Goal: Check status: Check status

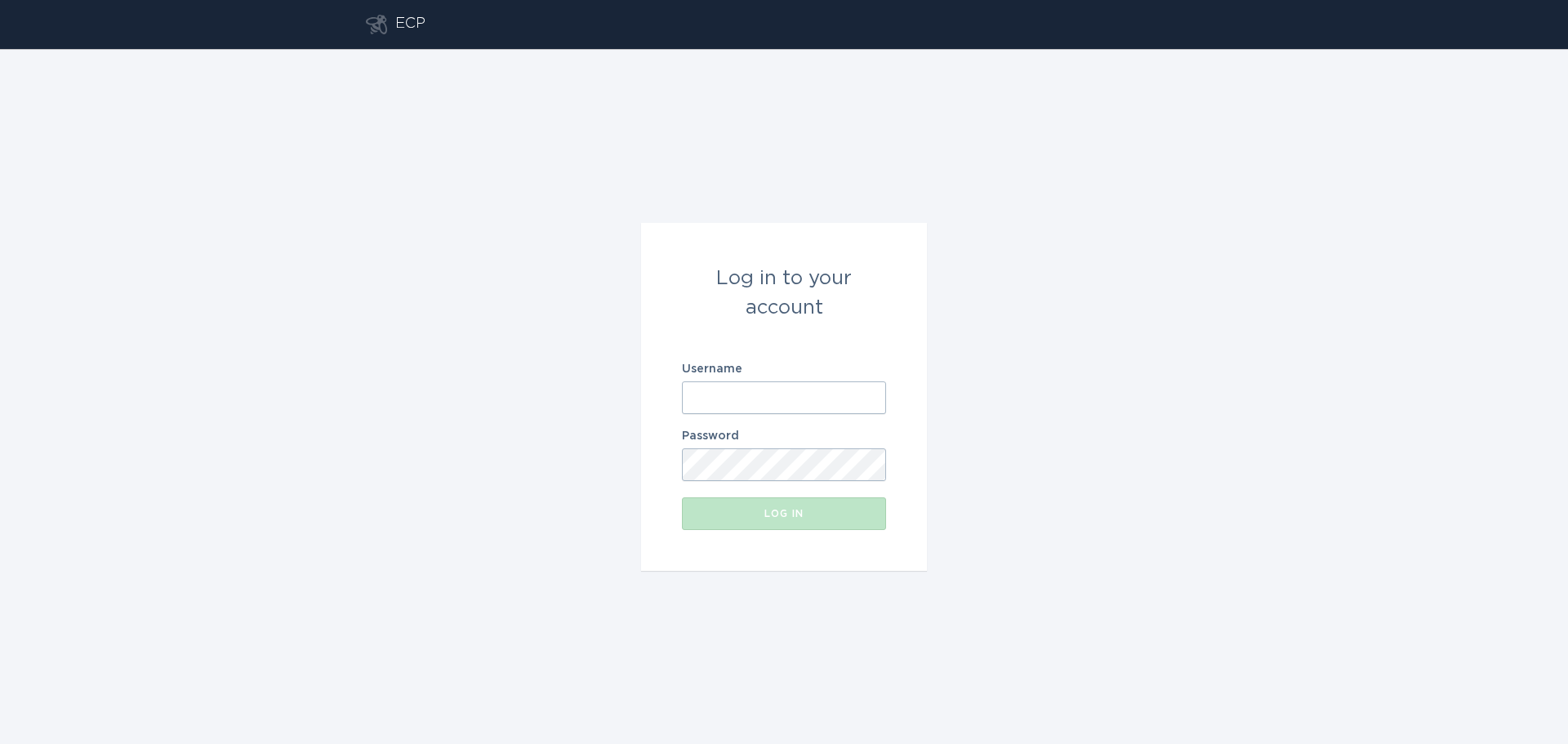
click at [744, 399] on input "Username" at bounding box center [784, 398] width 204 height 33
paste input "[EMAIL_ADDRESS][DOMAIN_NAME]"
type input "[EMAIL_ADDRESS][DOMAIN_NAME]"
click at [762, 516] on div "Log in" at bounding box center [784, 514] width 188 height 10
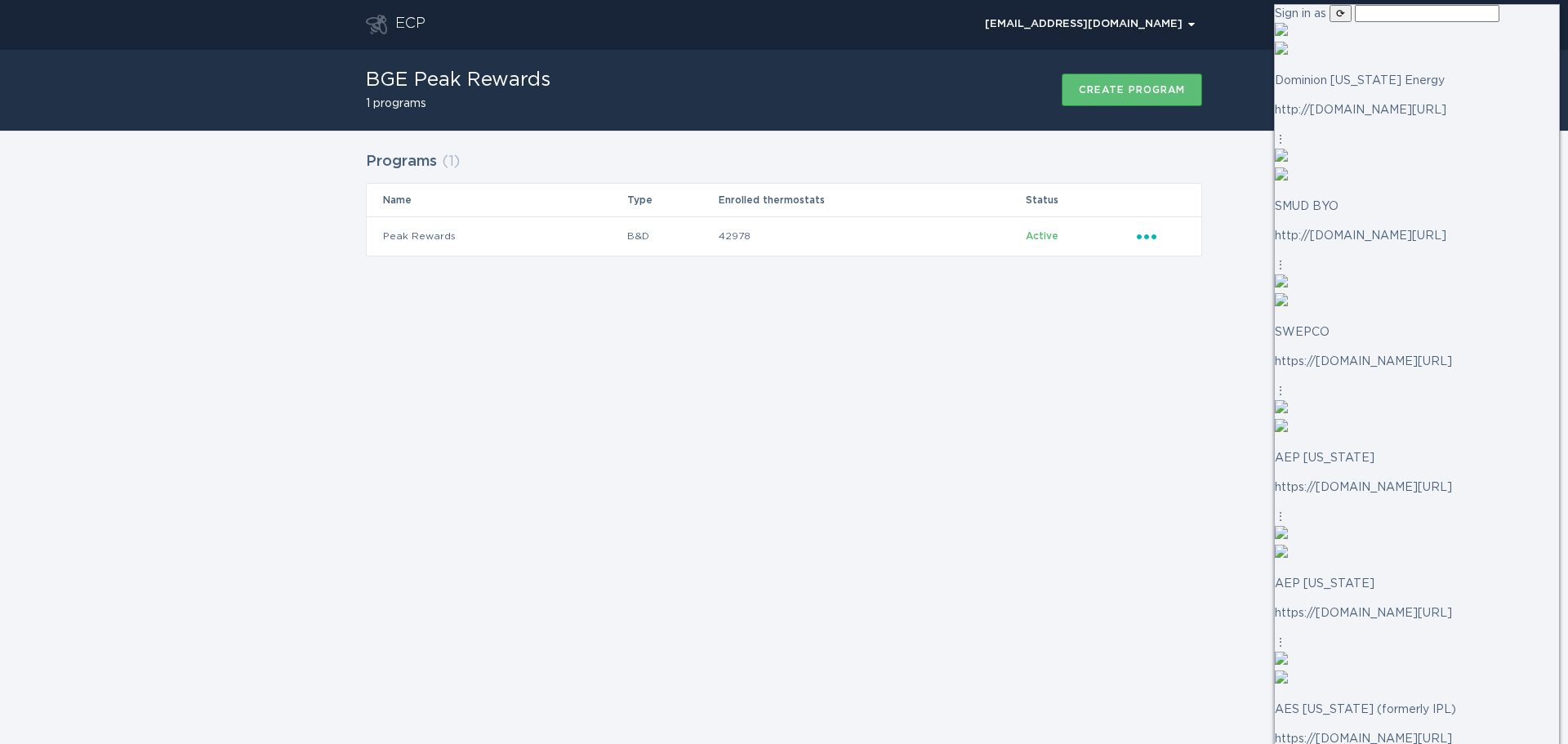
click at [1115, 407] on div "ECP [EMAIL_ADDRESS][DOMAIN_NAME] Chevron BGE Peak Rewards 1 programs Create pro…" at bounding box center [784, 372] width 1568 height 744
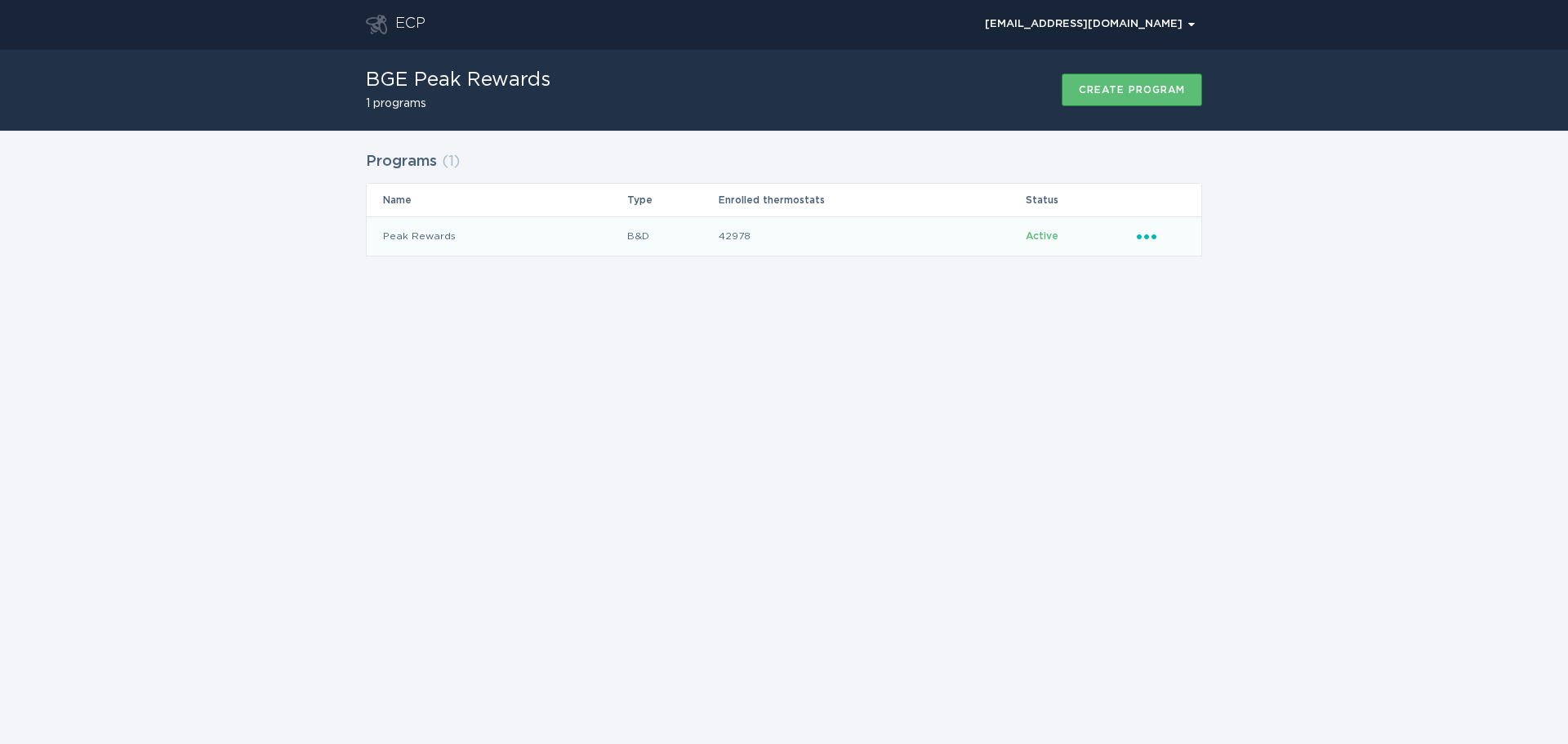
click at [951, 234] on td "42978" at bounding box center [872, 236] width 307 height 39
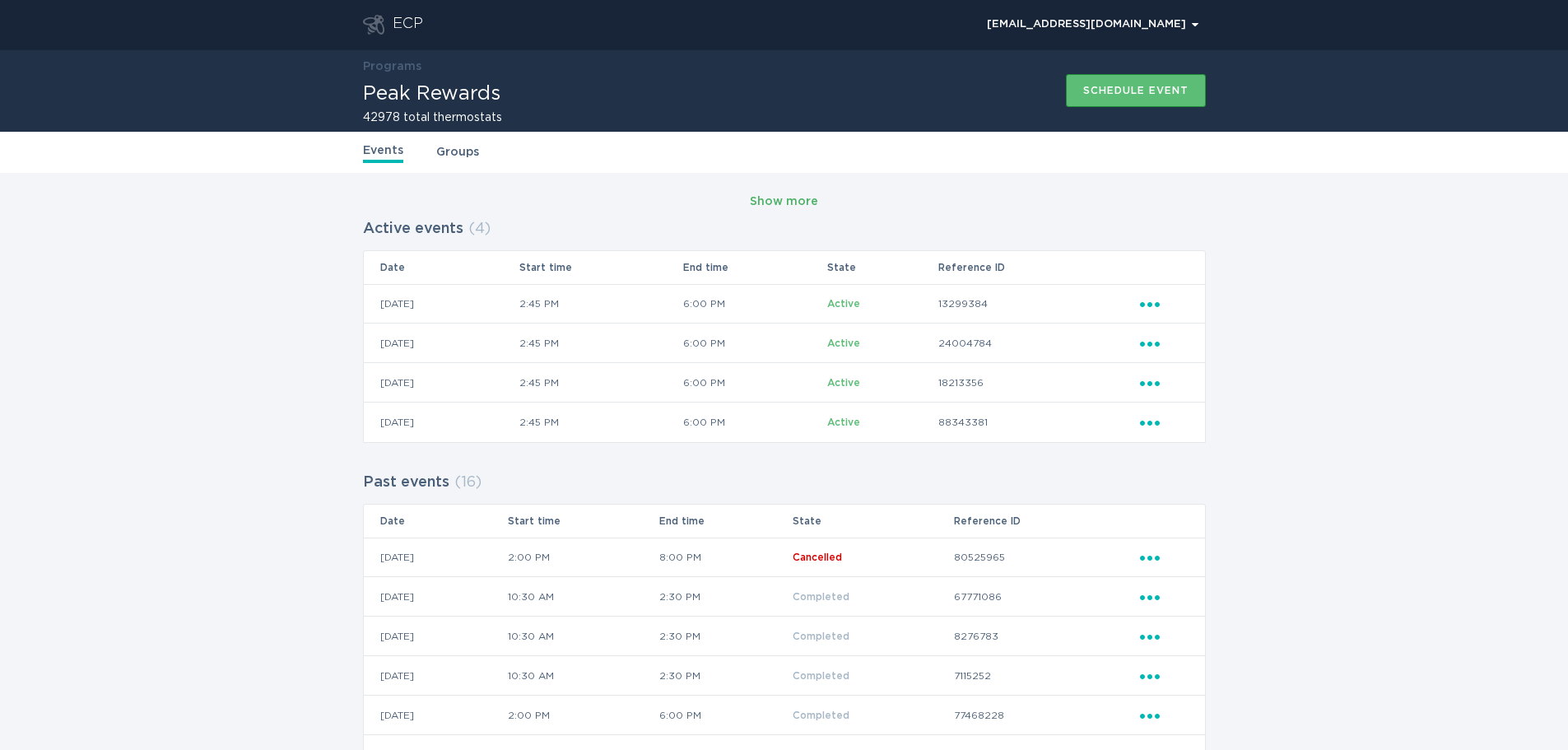
click at [814, 198] on div "Show more" at bounding box center [784, 202] width 68 height 18
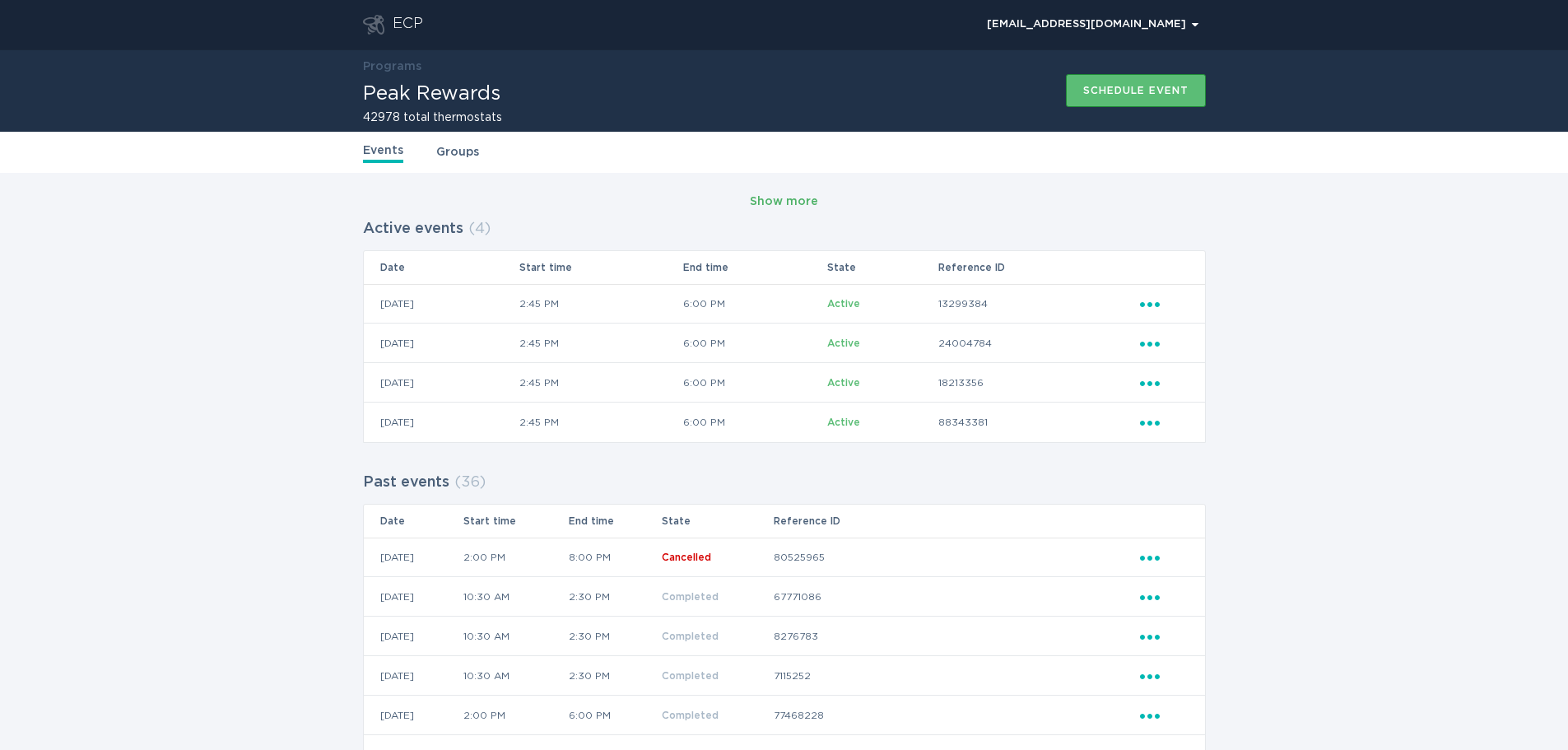
click at [772, 201] on div "Show more" at bounding box center [784, 202] width 68 height 18
click at [1151, 304] on icon "Popover menu" at bounding box center [1150, 305] width 20 height 5
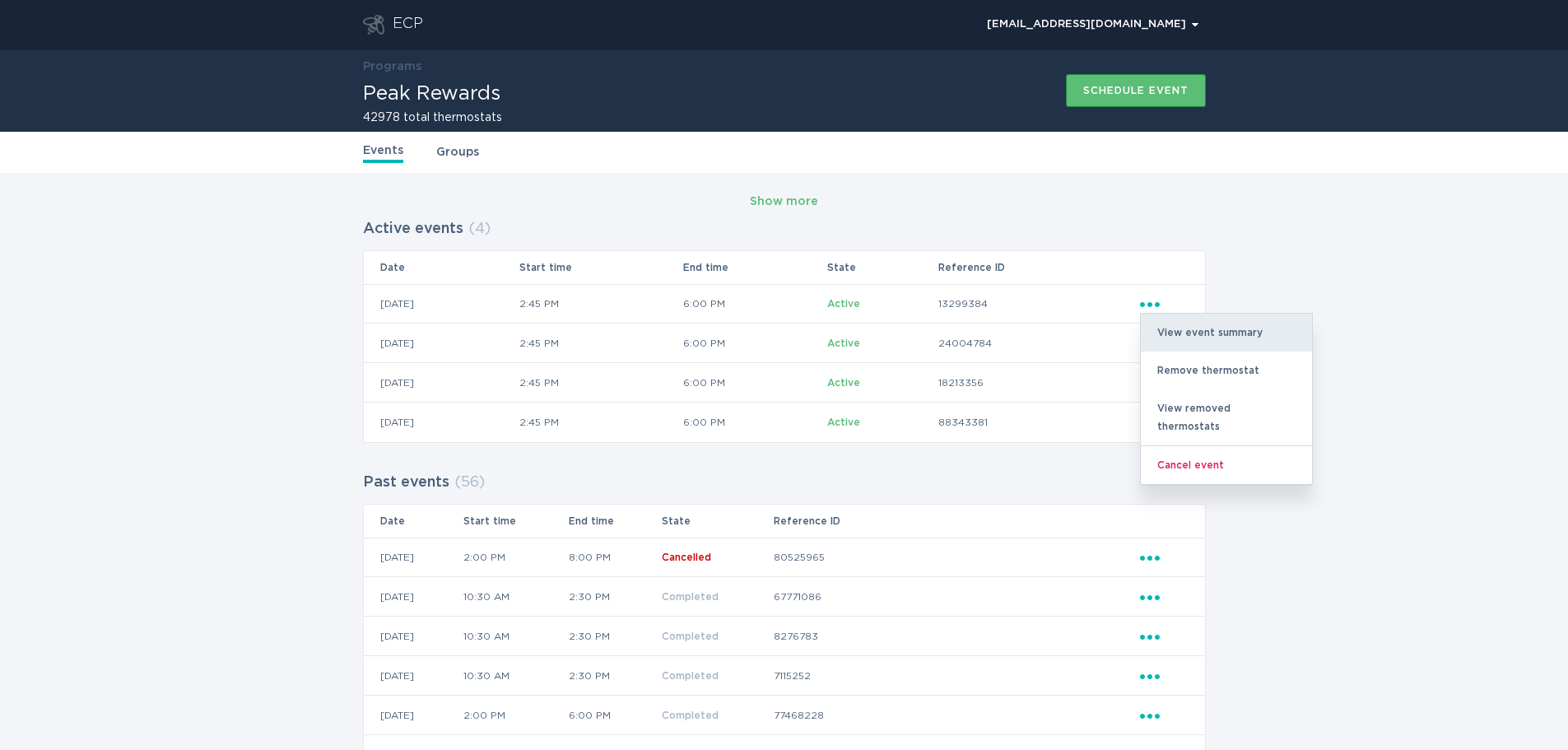
click at [1233, 336] on div "View event summary" at bounding box center [1227, 333] width 171 height 38
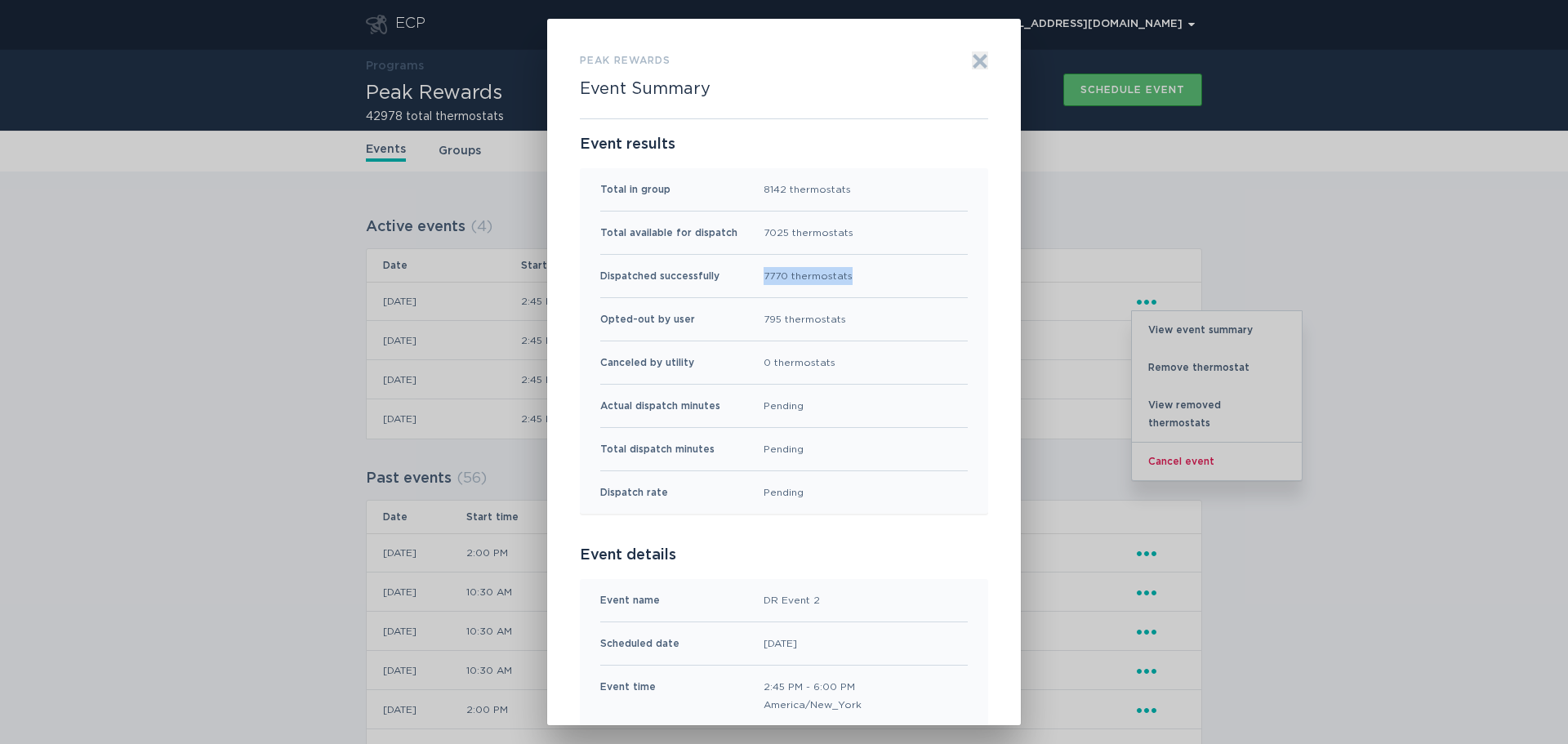
drag, startPoint x: 863, startPoint y: 280, endPoint x: 753, endPoint y: 276, distance: 110.1
click at [753, 276] on div "Dispatched successfully 7770 thermostats" at bounding box center [784, 276] width 368 height 43
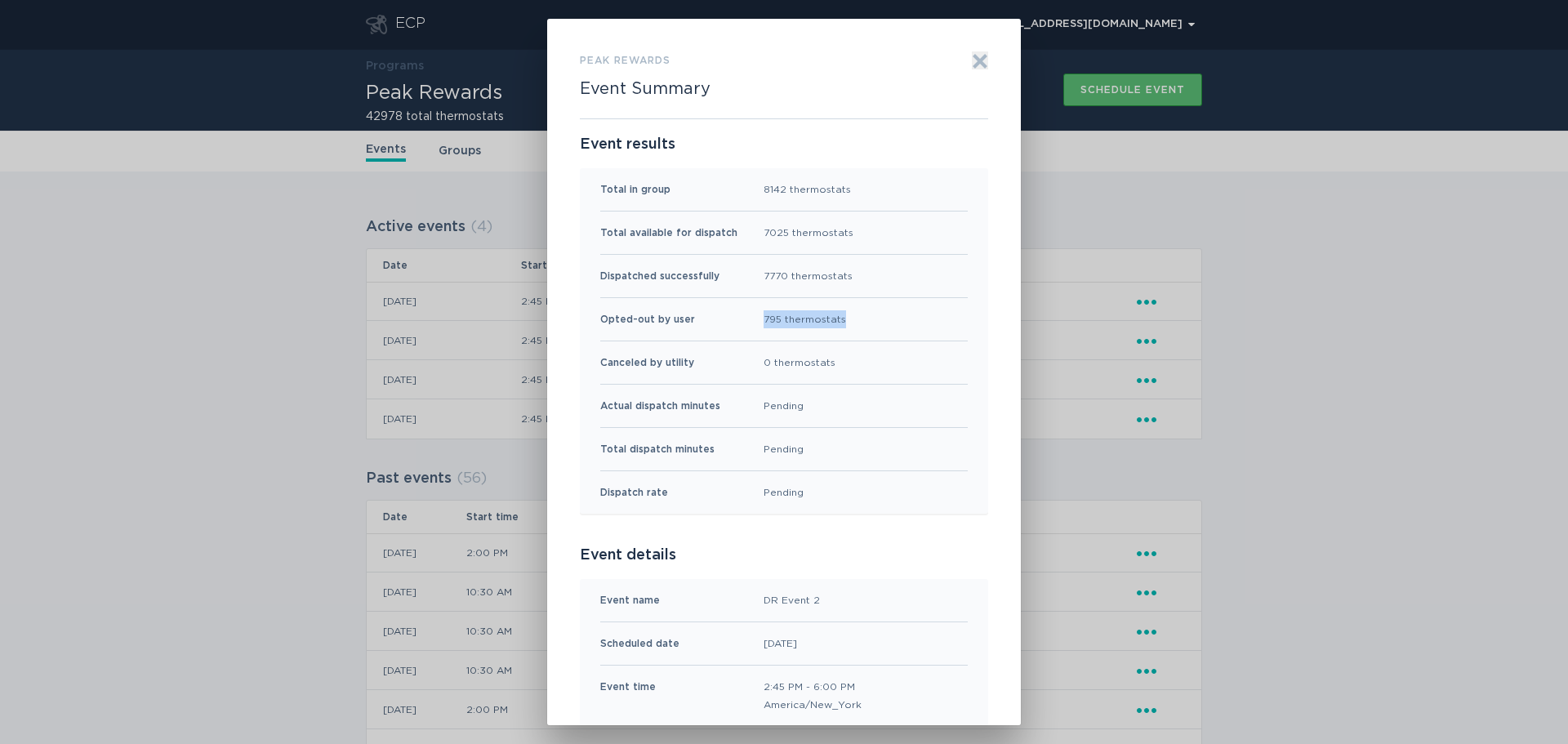
drag, startPoint x: 876, startPoint y: 322, endPoint x: 742, endPoint y: 319, distance: 134.0
click at [742, 319] on div "Opted-out by user 795 thermostats" at bounding box center [784, 319] width 368 height 43
click at [852, 327] on div "Opted-out by user 795 thermostats" at bounding box center [784, 319] width 368 height 43
click at [980, 65] on icon "Exit" at bounding box center [981, 60] width 12 height 12
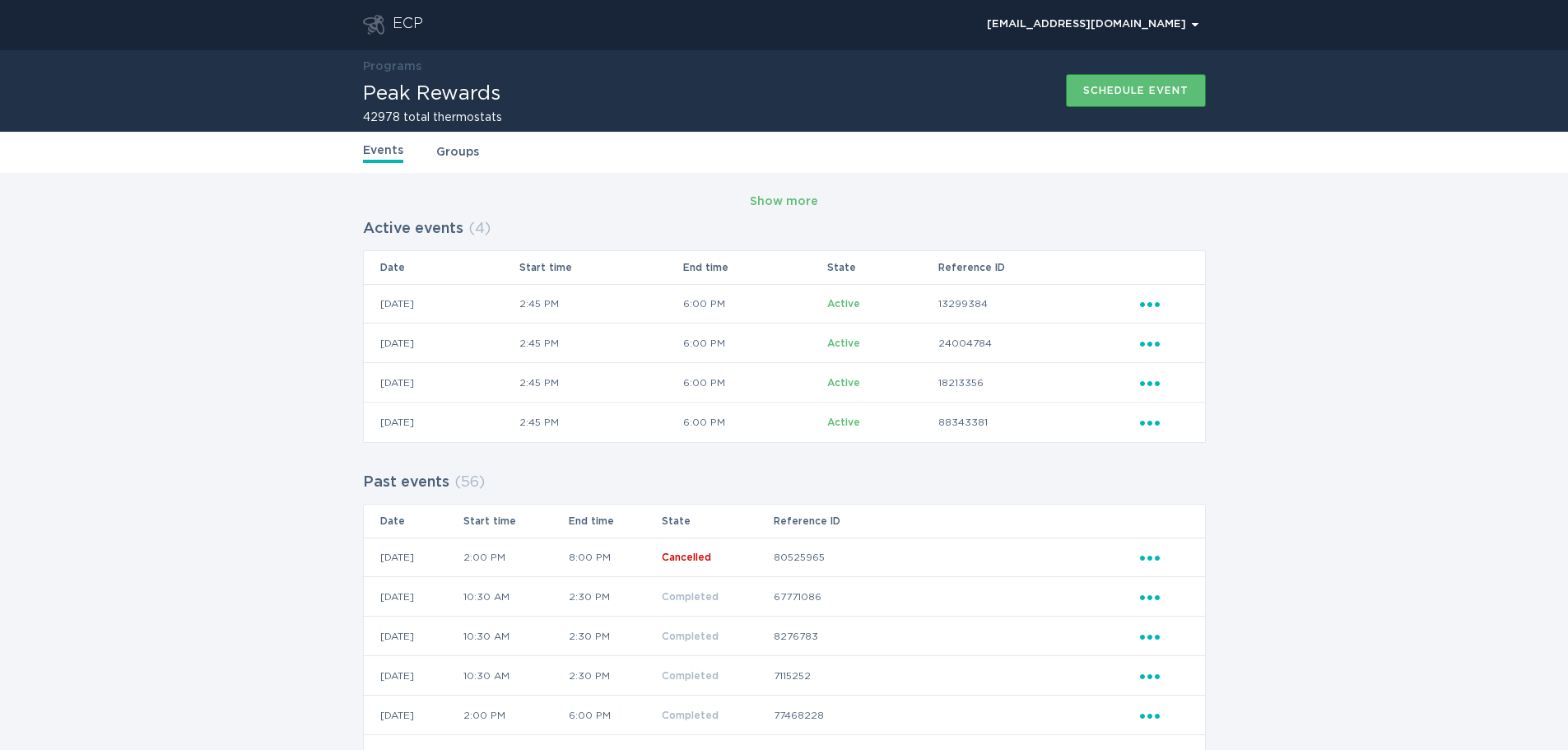
click at [1154, 344] on icon "Ellipsis" at bounding box center [1152, 341] width 23 height 14
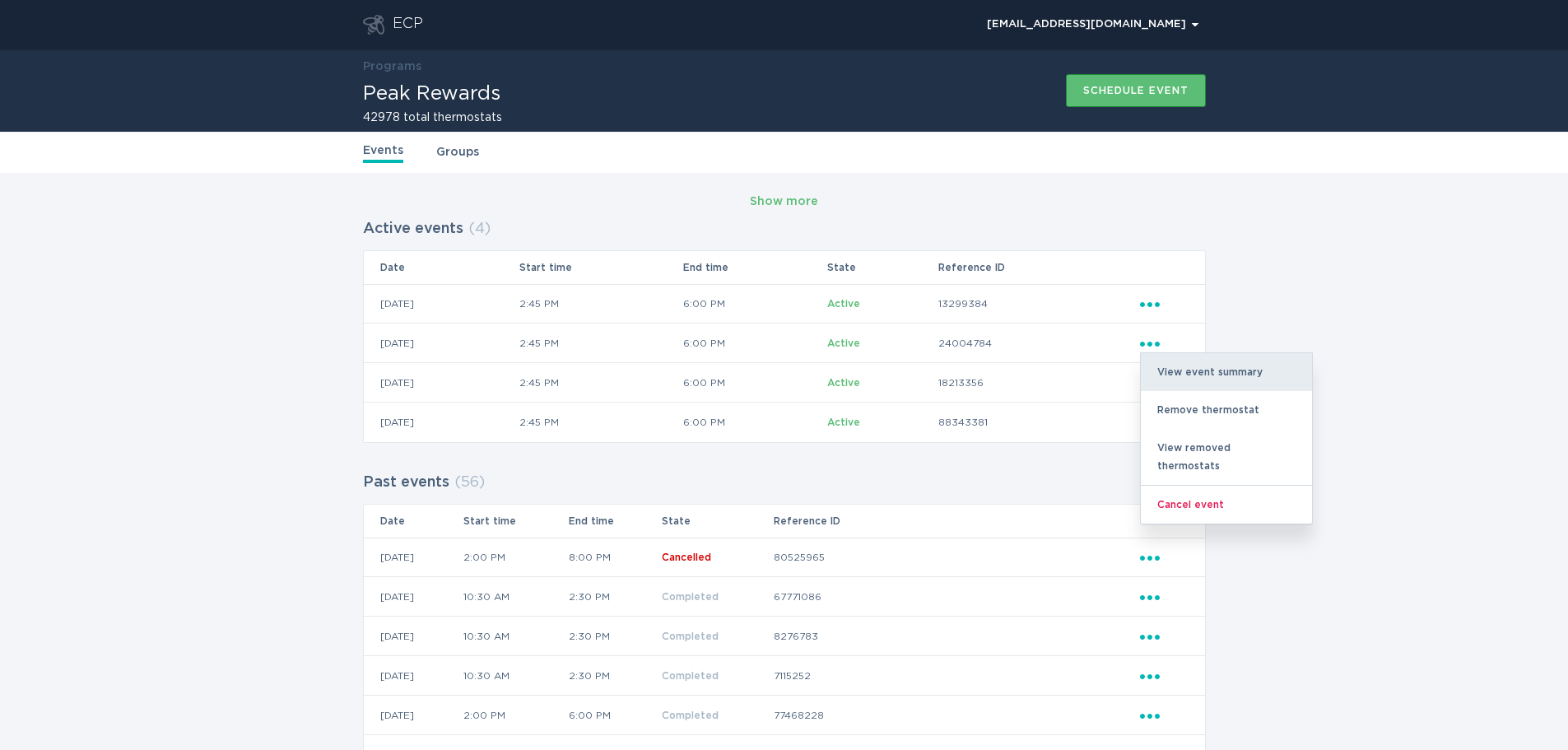
click at [1223, 380] on div "View event summary" at bounding box center [1227, 372] width 171 height 38
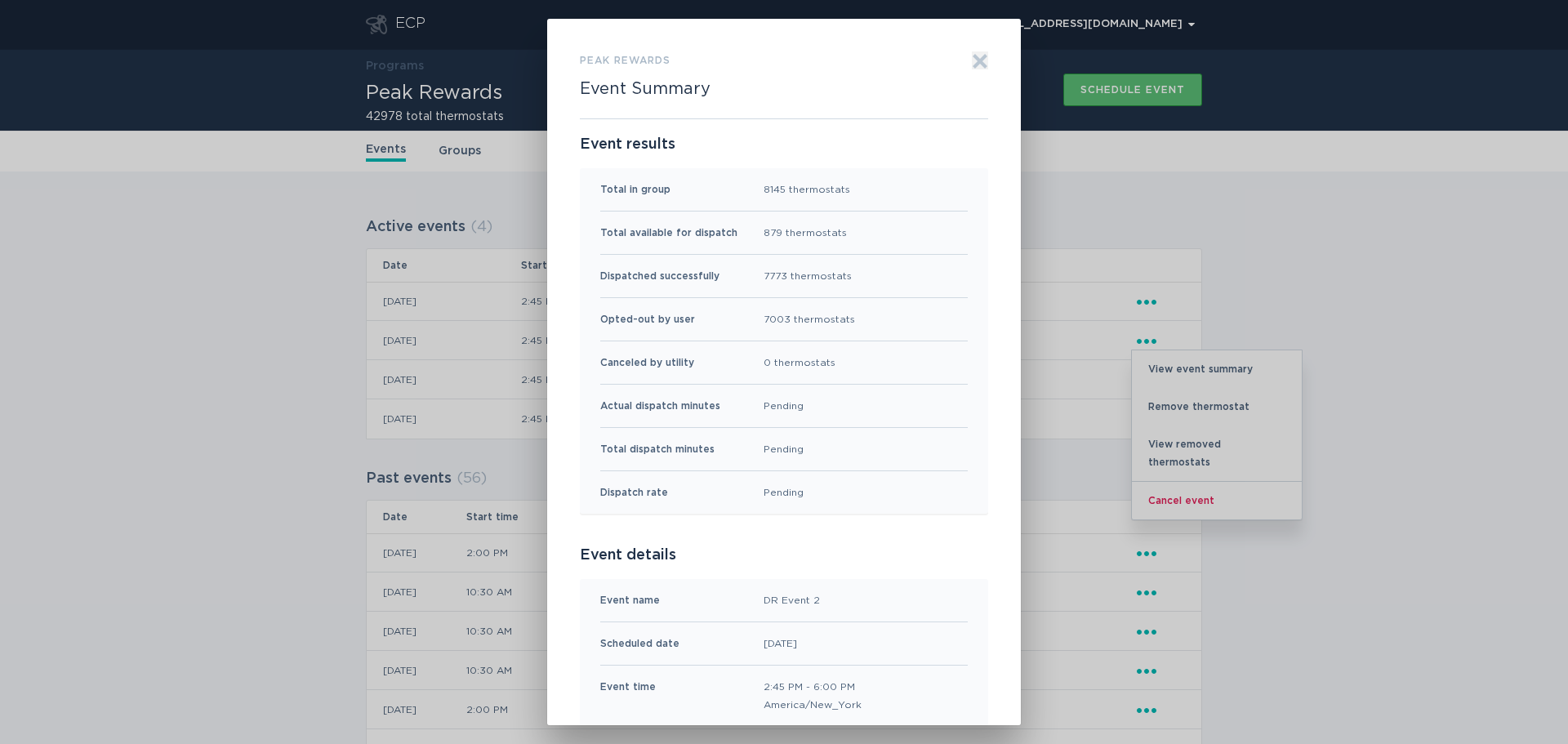
click at [974, 65] on icon "Exit" at bounding box center [981, 61] width 16 height 16
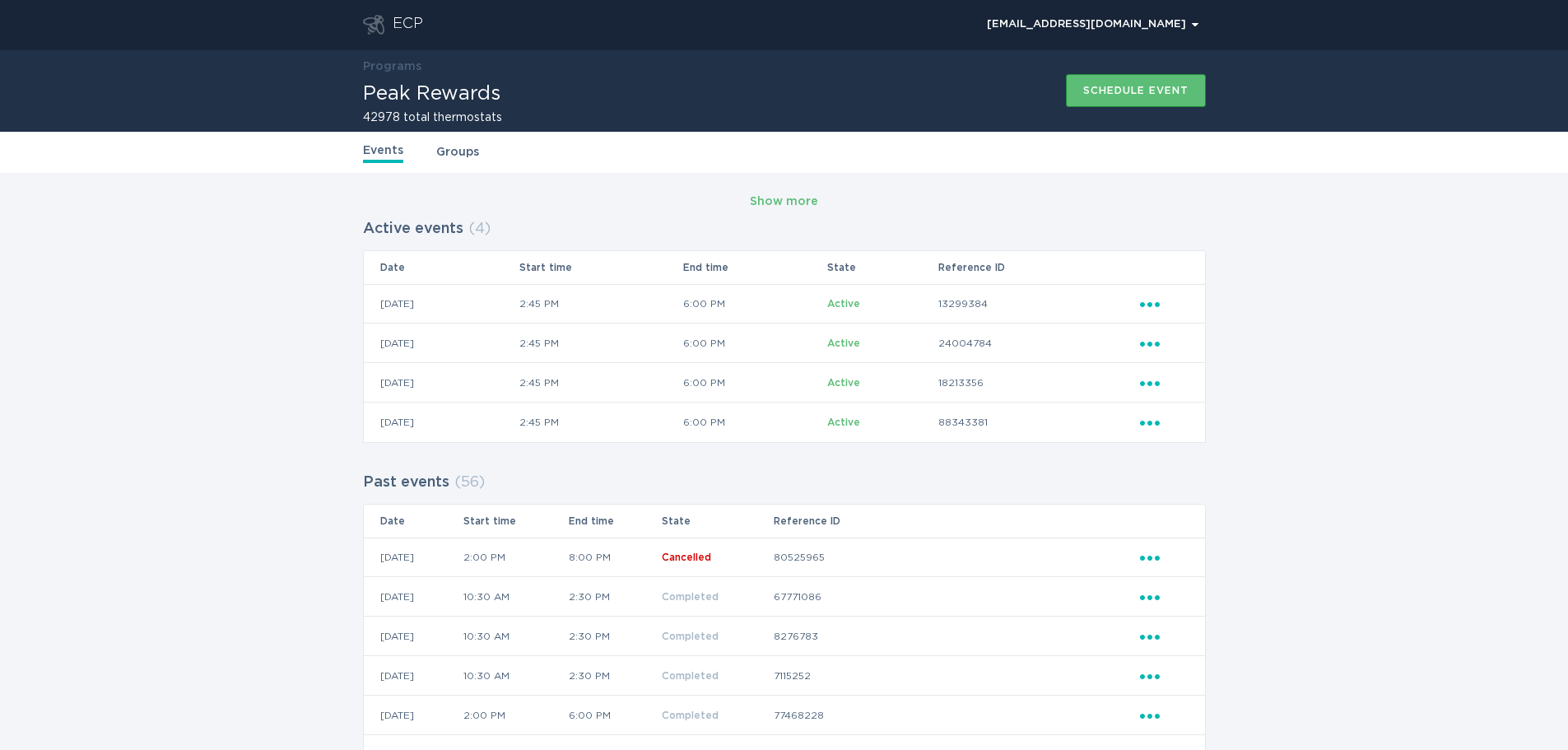
click at [1151, 300] on icon "Ellipsis" at bounding box center [1152, 301] width 23 height 14
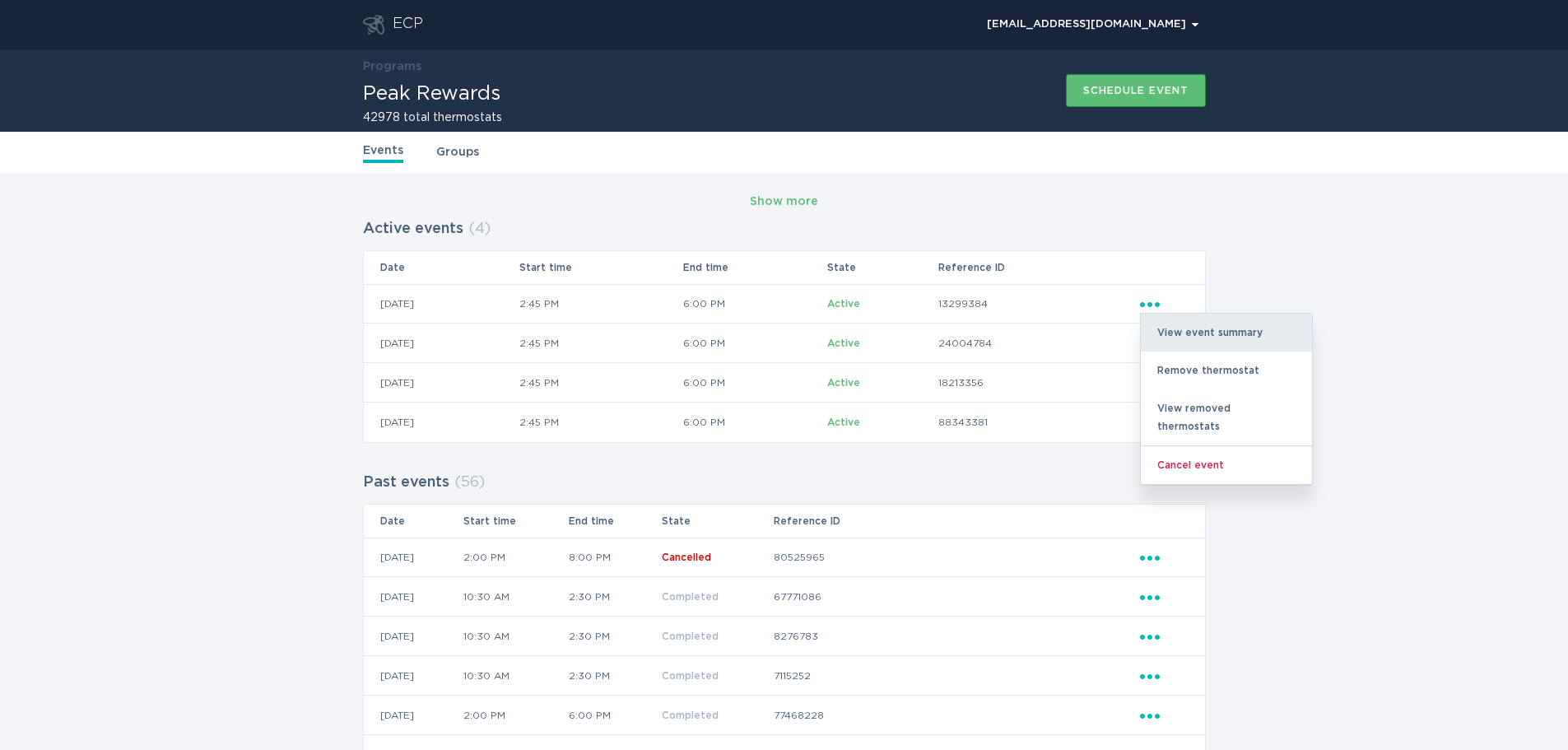
click at [1190, 332] on div "View event summary" at bounding box center [1227, 333] width 171 height 38
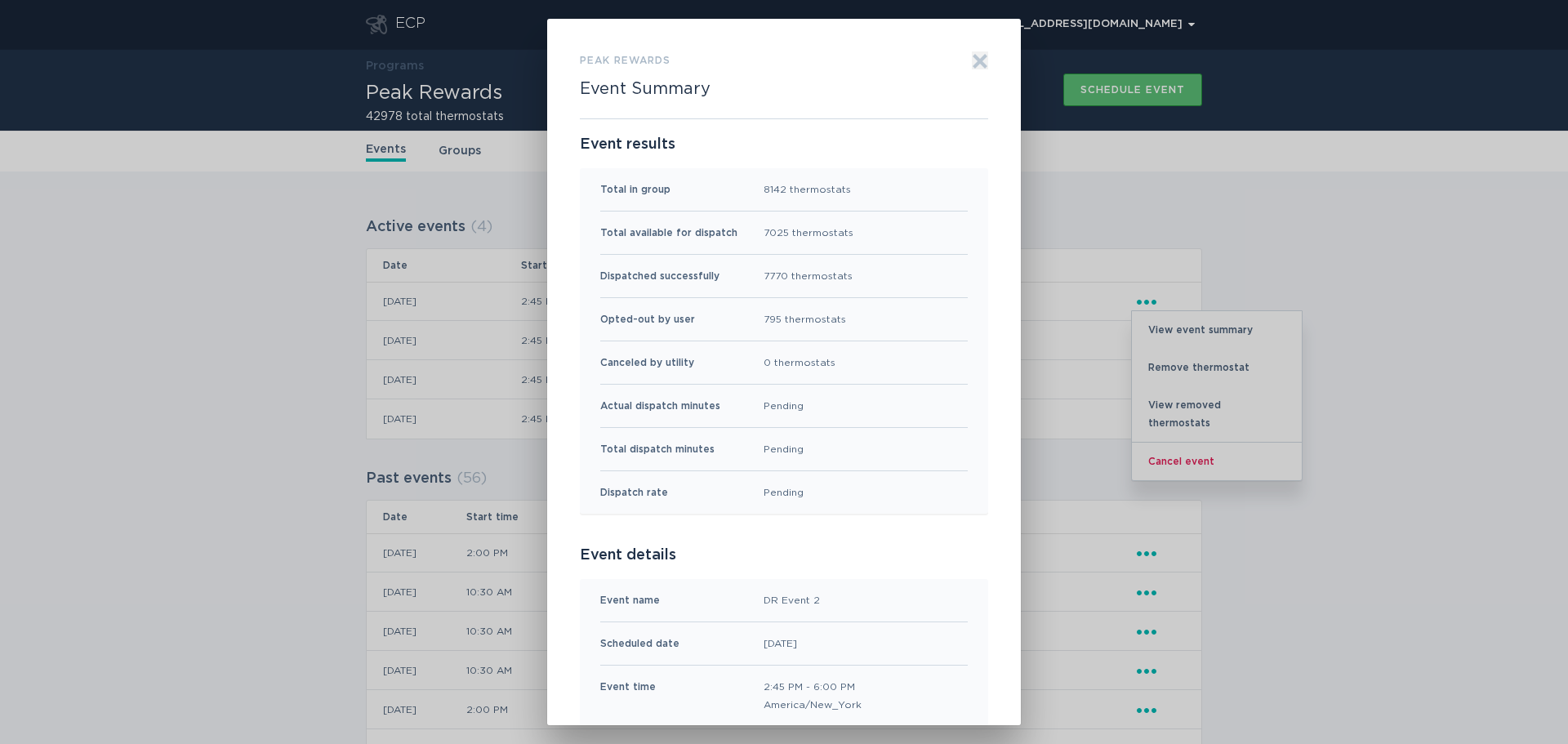
click at [975, 63] on icon "Exit" at bounding box center [981, 60] width 12 height 12
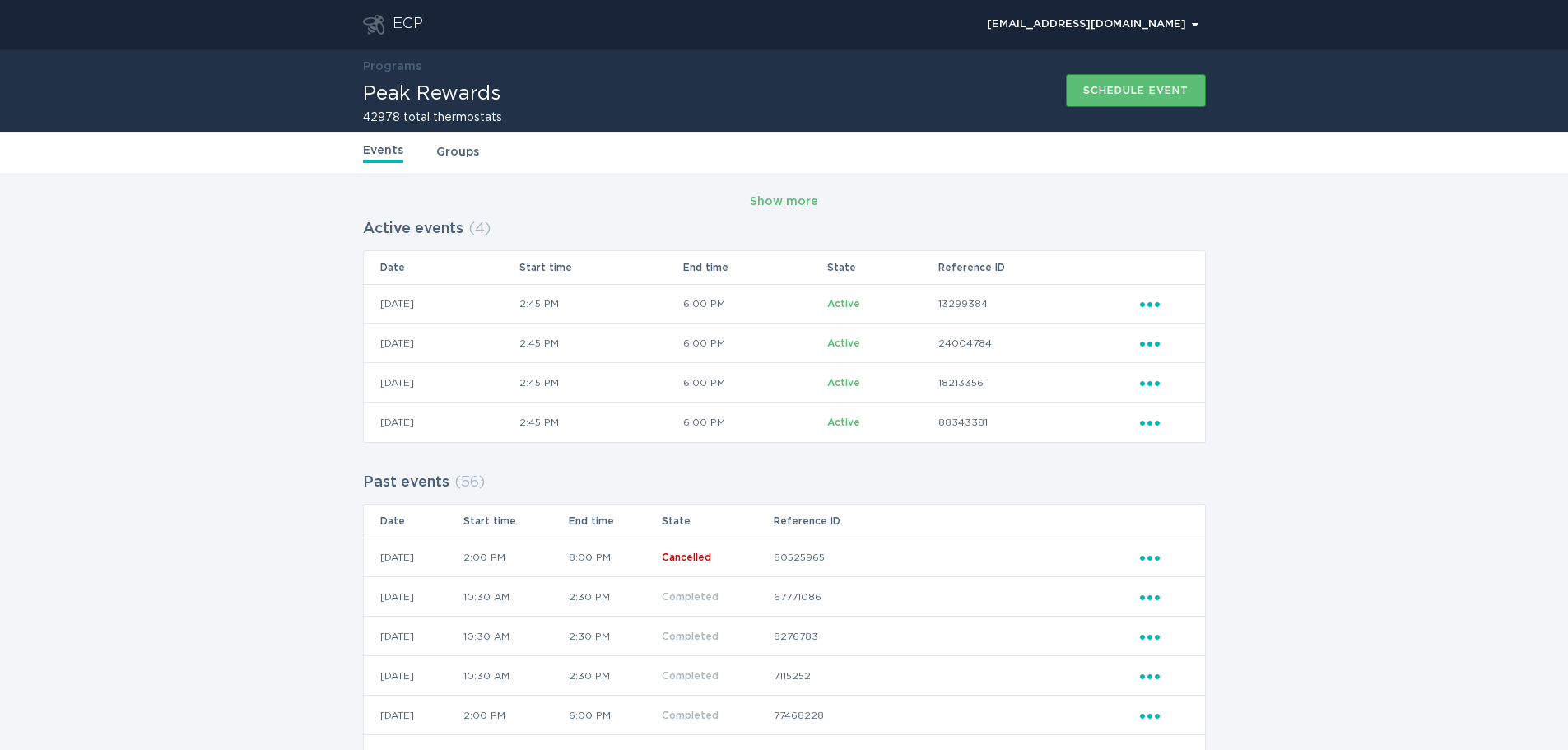
click at [1161, 300] on icon "Ellipsis" at bounding box center [1152, 301] width 23 height 14
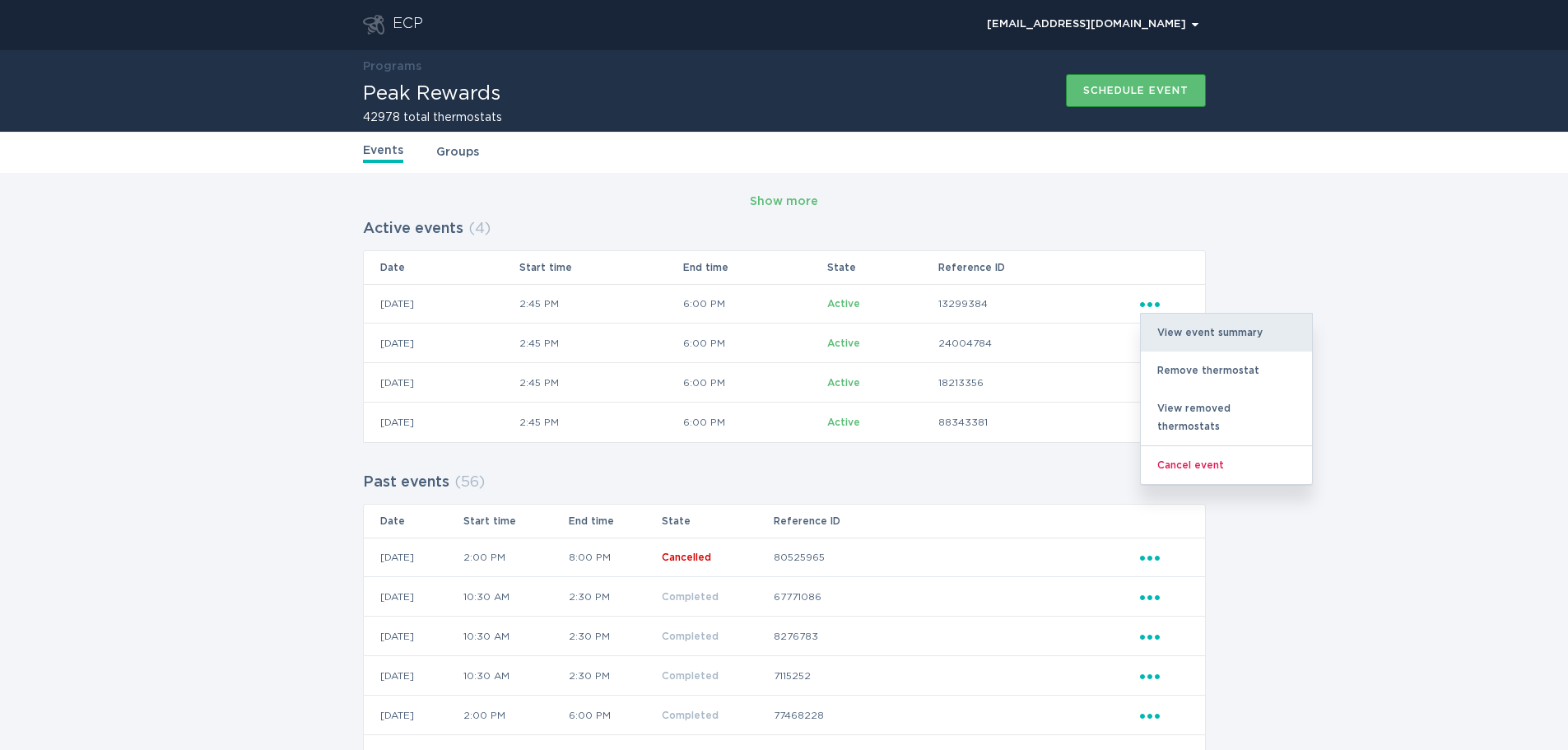
click at [1200, 335] on div "View event summary" at bounding box center [1227, 333] width 171 height 38
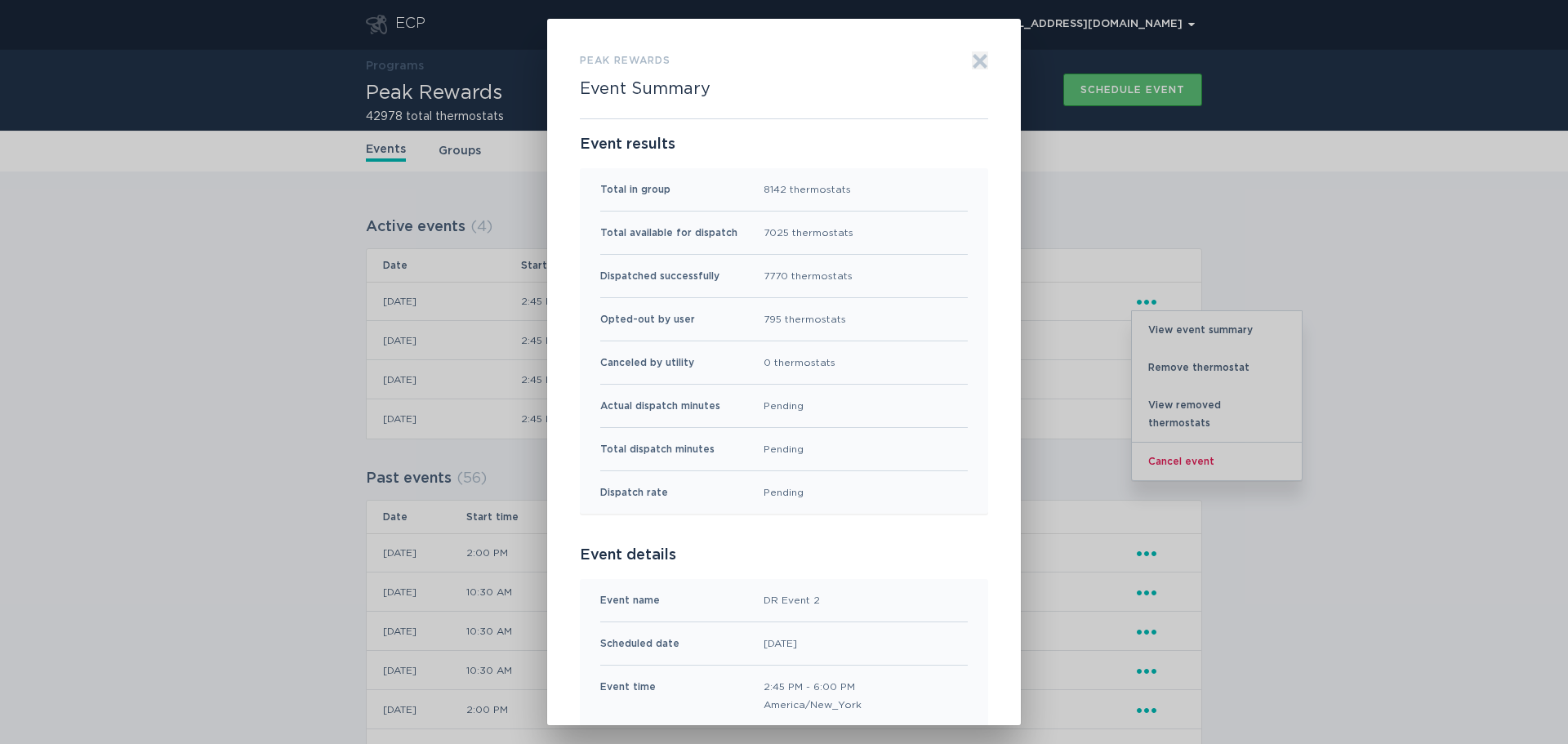
click at [981, 65] on icon "Exit" at bounding box center [981, 61] width 16 height 16
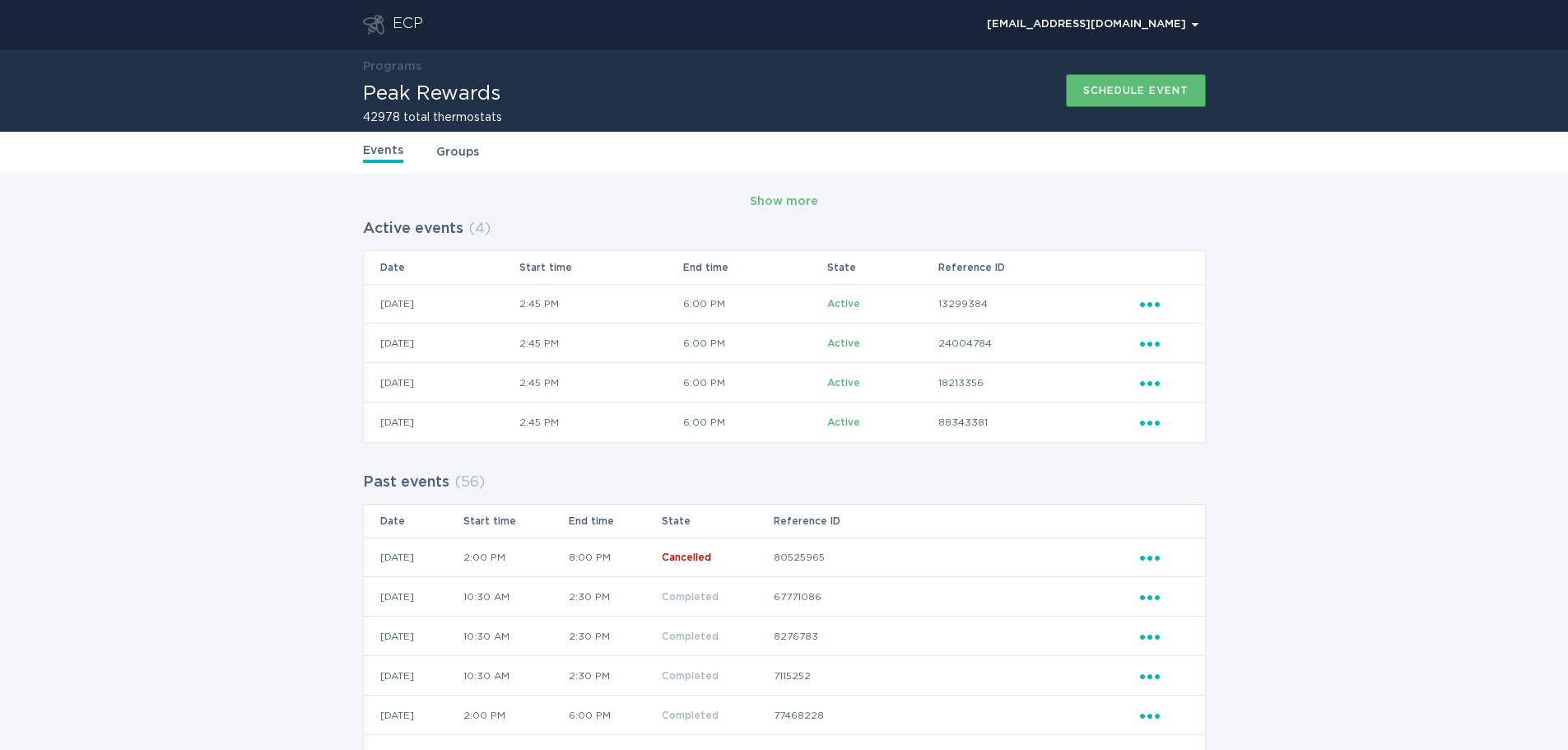
click at [1157, 341] on icon "Ellipsis" at bounding box center [1152, 341] width 23 height 14
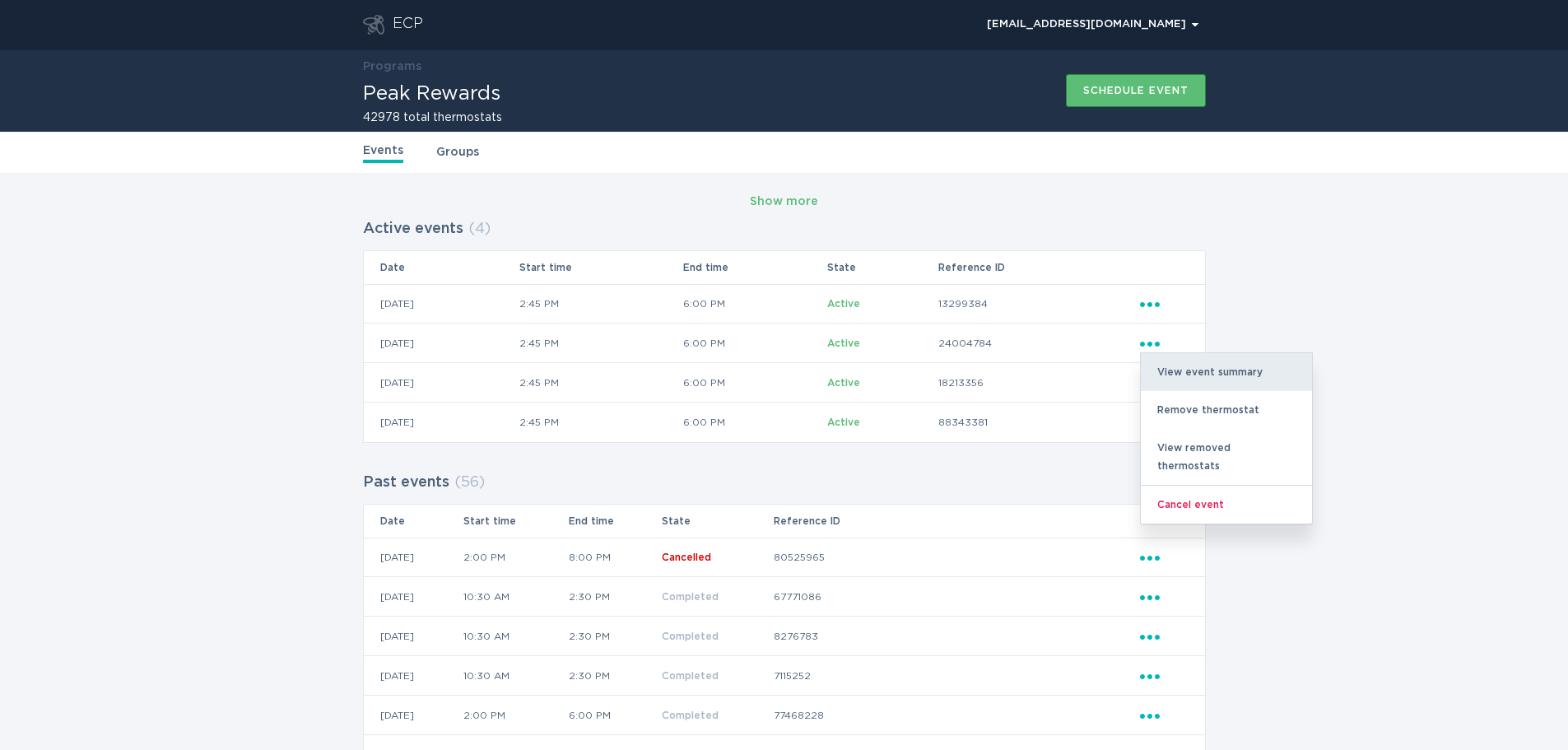
click at [1197, 364] on div "View event summary" at bounding box center [1227, 372] width 171 height 38
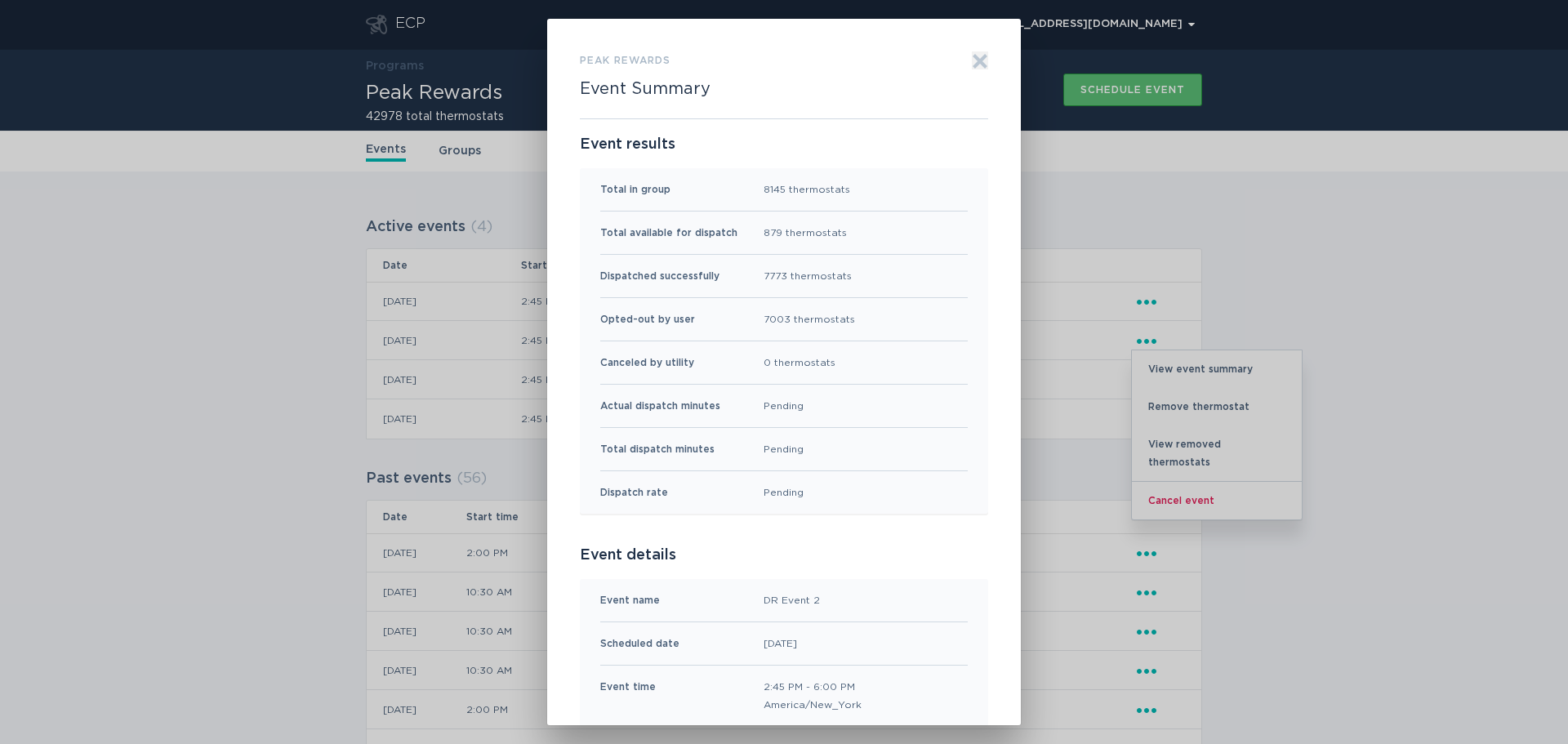
click at [975, 64] on icon "Exit" at bounding box center [981, 60] width 12 height 12
